Goal: Obtain resource: Download file/media

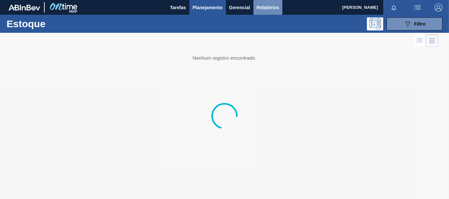
click at [266, 9] on span "Relatórios" at bounding box center [268, 8] width 22 height 8
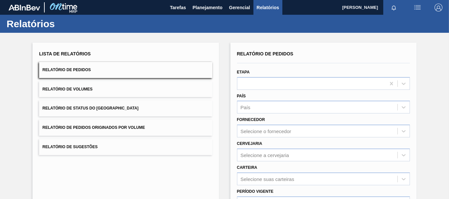
scroll to position [66, 0]
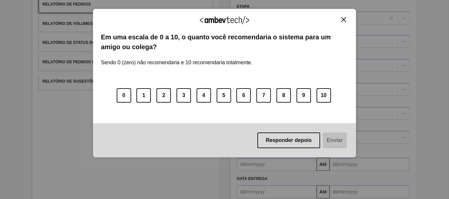
click at [345, 15] on div "Agradecemos seu feedback! Em uma escala de 0 a 10, o quanto você recomendaria o…" at bounding box center [224, 83] width 263 height 149
click at [342, 19] on img "Close" at bounding box center [343, 19] width 5 height 5
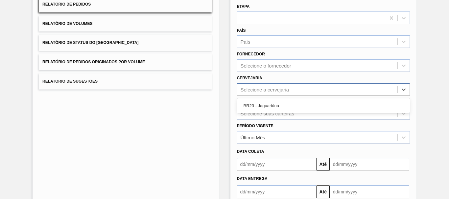
click at [245, 91] on div "Selecione a cervejaria" at bounding box center [265, 90] width 49 height 6
click at [250, 108] on div "BR23 - Jaguariúna" at bounding box center [323, 106] width 173 height 12
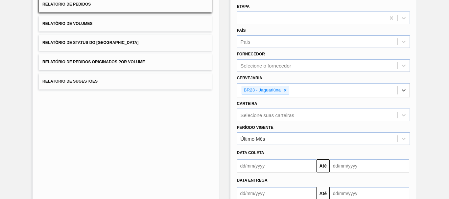
click at [279, 193] on input "text" at bounding box center [277, 193] width 80 height 13
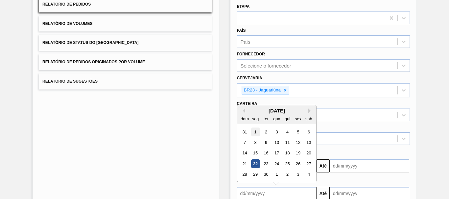
click at [253, 132] on div "1" at bounding box center [255, 132] width 9 height 9
type input "01/09/2025"
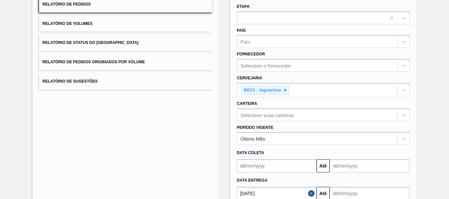
click at [348, 194] on input "text" at bounding box center [370, 193] width 80 height 13
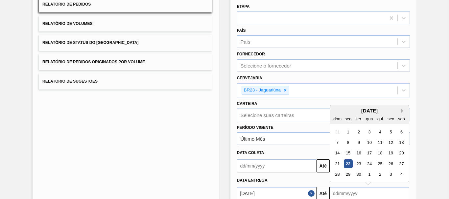
click at [401, 110] on button "Next Month" at bounding box center [403, 111] width 5 height 5
click at [366, 166] on div "22" at bounding box center [369, 164] width 9 height 9
type input "22/10/2025"
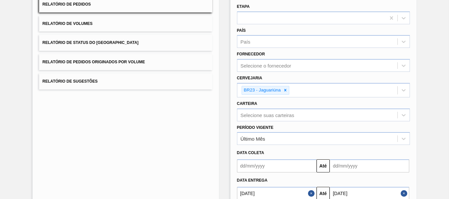
scroll to position [106, 0]
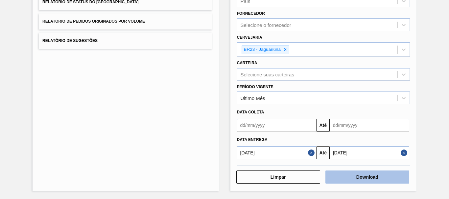
click at [393, 178] on button "Download" at bounding box center [367, 177] width 84 height 13
